Goal: Task Accomplishment & Management: Manage account settings

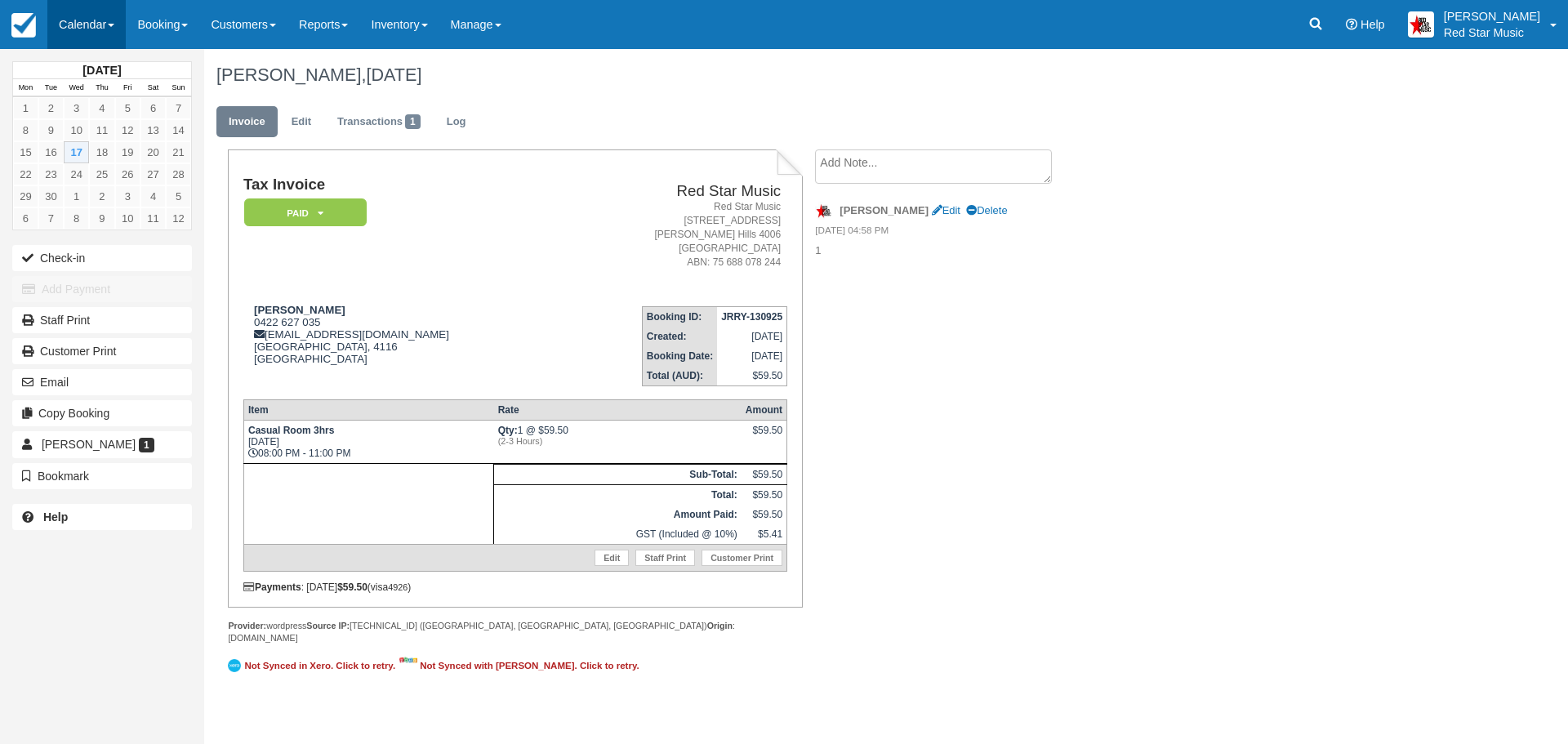
click at [58, 24] on link "Calendar" at bounding box center [86, 25] width 79 height 49
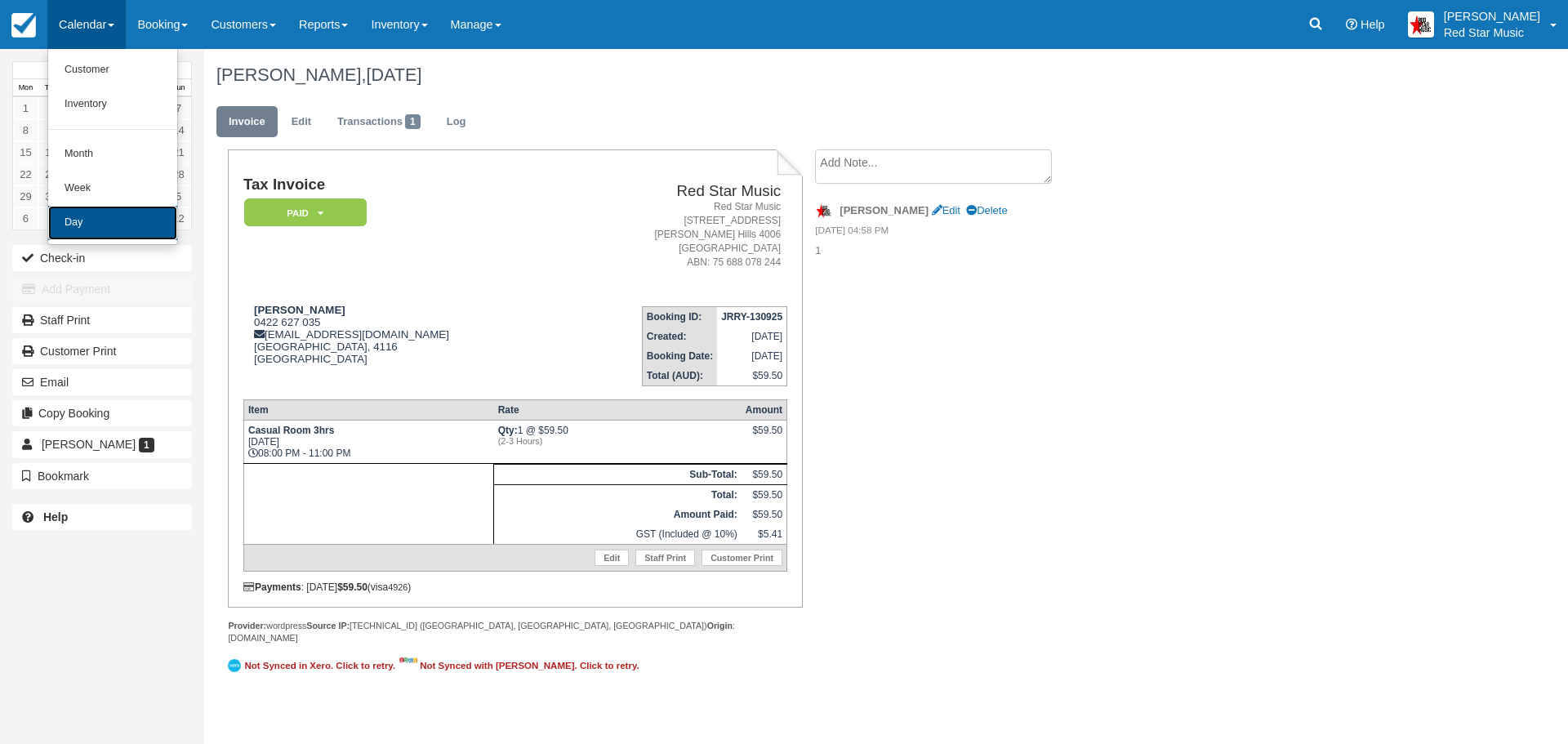
click at [127, 215] on link "Day" at bounding box center [113, 223] width 129 height 34
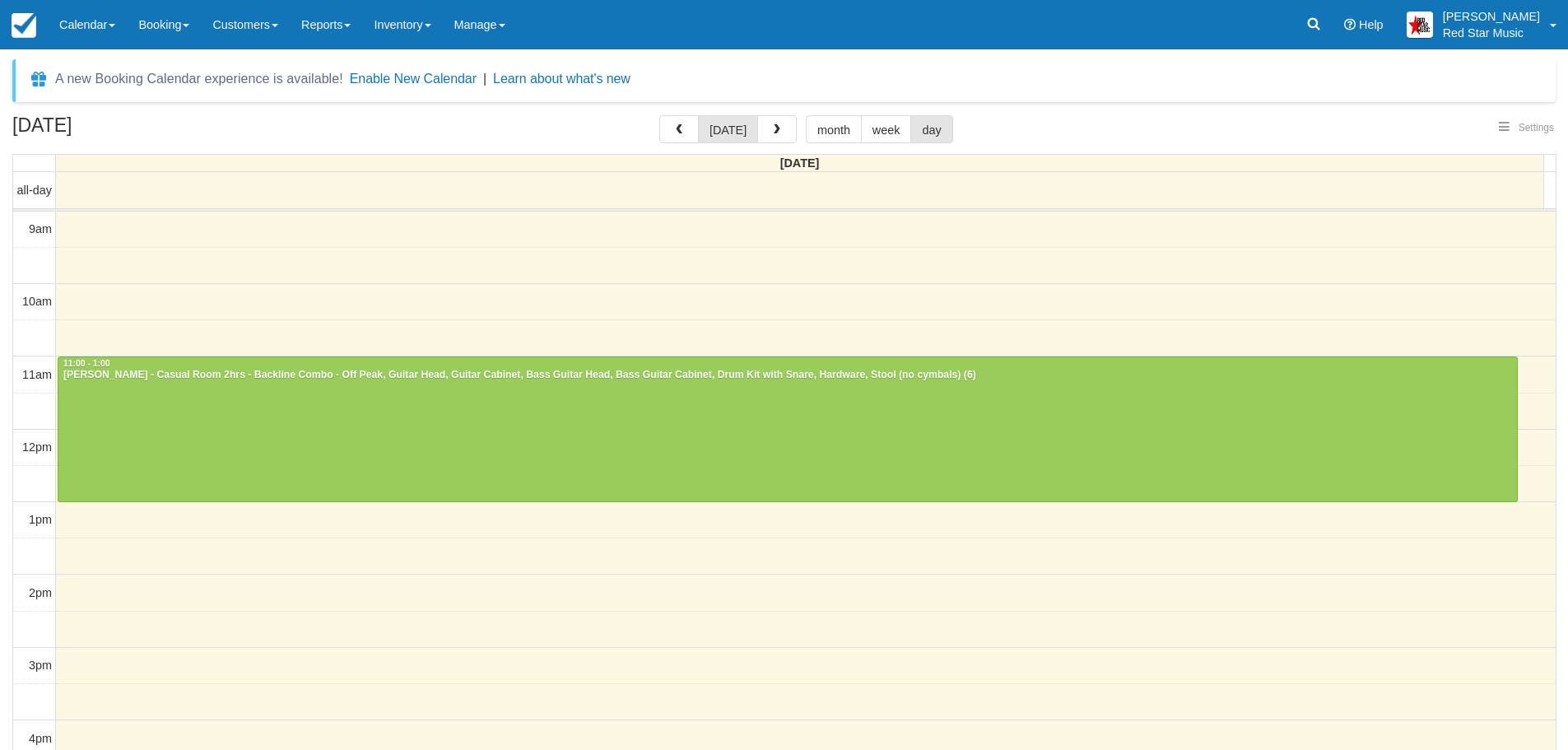
select select
click at [795, 419] on div at bounding box center [787, 429] width 1459 height 144
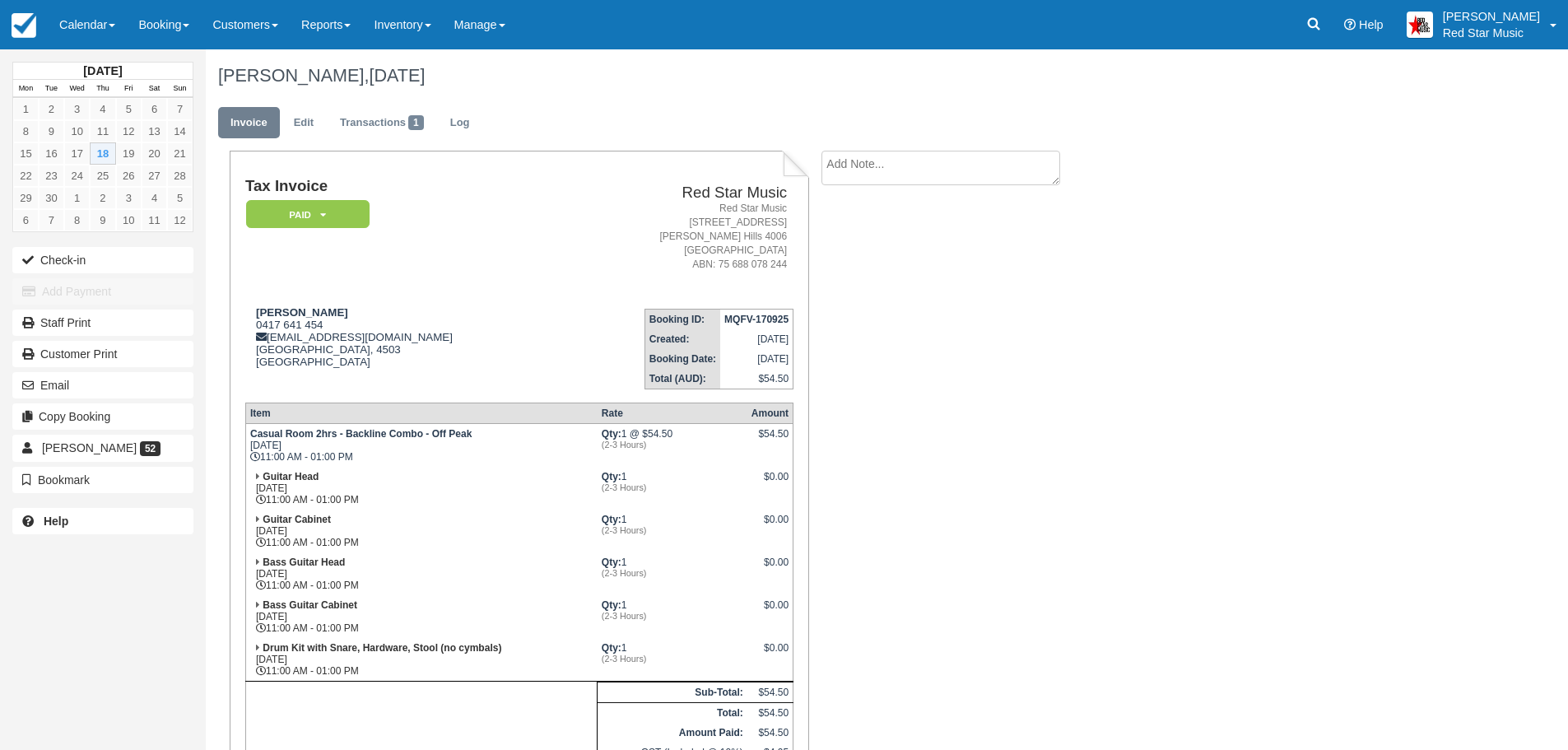
click at [897, 168] on textarea at bounding box center [941, 168] width 239 height 34
type textarea "3"
click at [862, 262] on button "Create" at bounding box center [858, 261] width 74 height 28
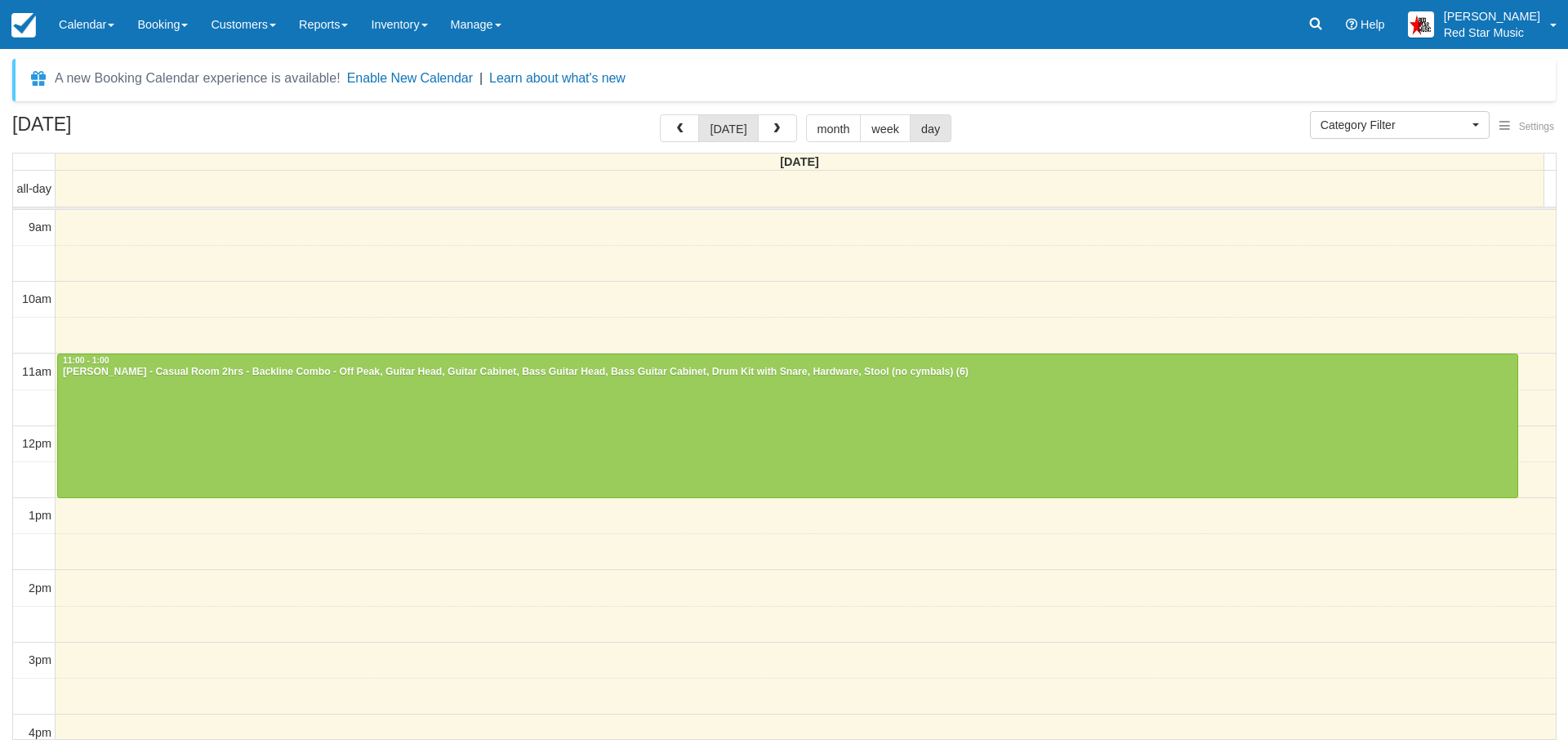
select select
